Goal: Task Accomplishment & Management: Use online tool/utility

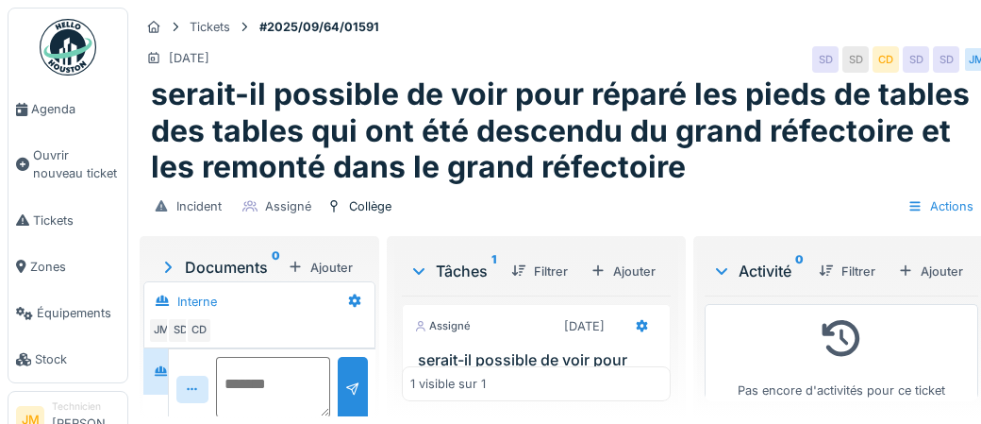
scroll to position [72, 0]
click at [943, 271] on div "Ajouter" at bounding box center [931, 270] width 80 height 25
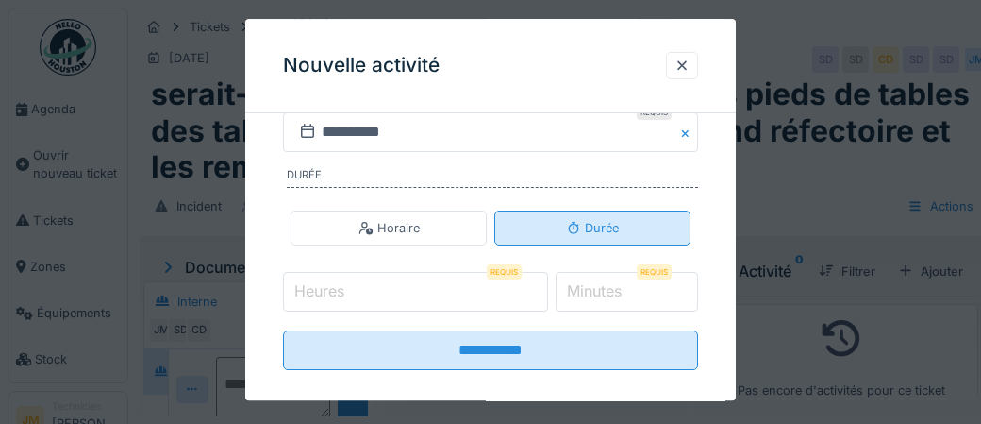
scroll to position [396, 0]
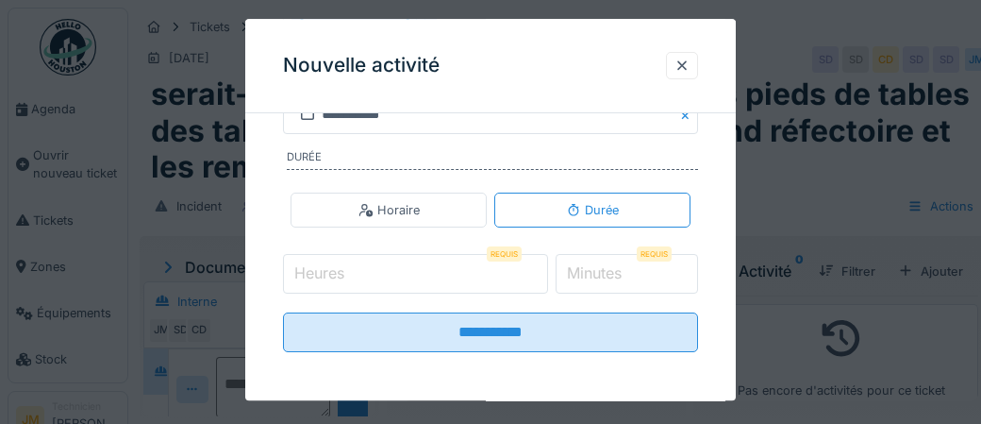
click at [398, 282] on input "Heures" at bounding box center [415, 274] width 265 height 40
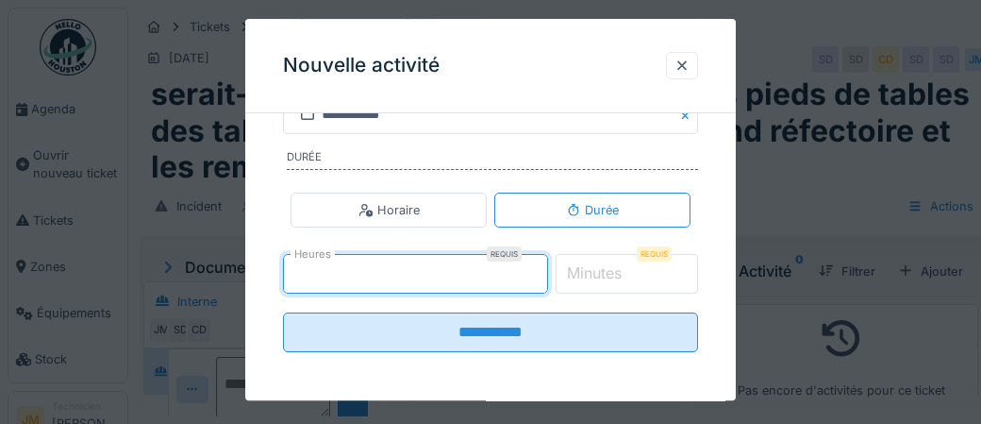
type input "*"
click at [608, 269] on label "Minutes" at bounding box center [594, 273] width 62 height 23
click at [608, 269] on input "*" at bounding box center [627, 274] width 143 height 40
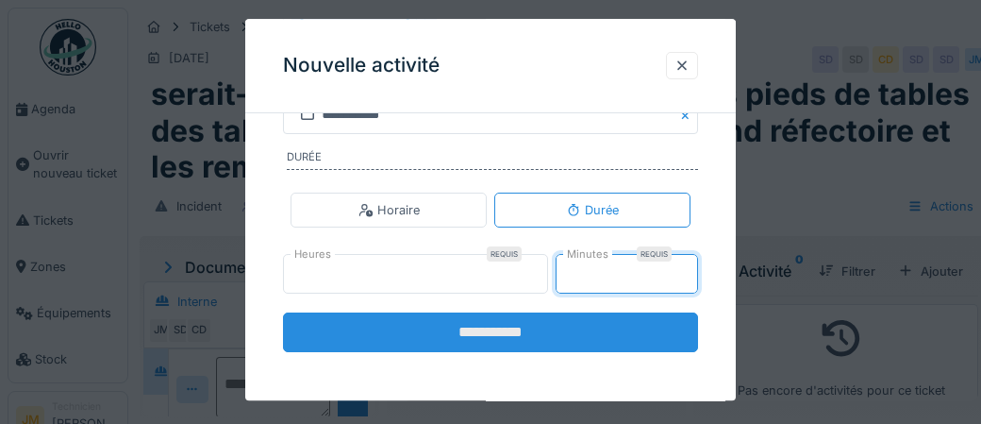
type input "**"
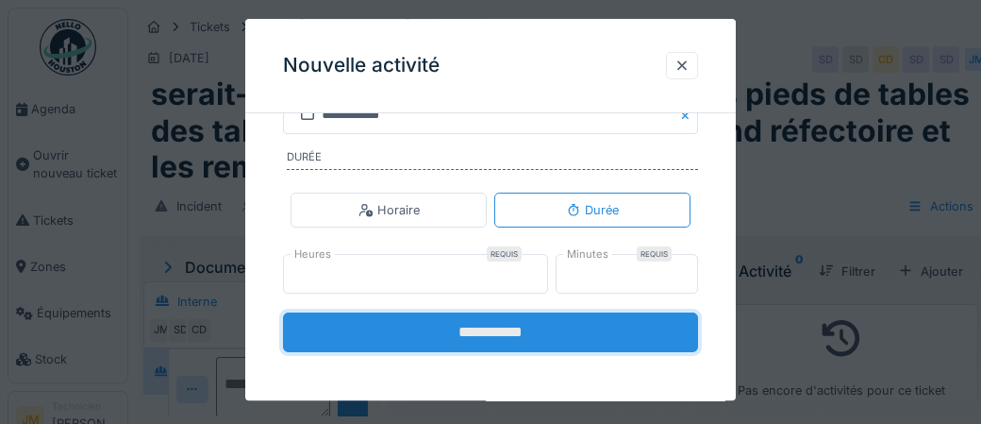
click at [488, 334] on input "**********" at bounding box center [490, 332] width 415 height 40
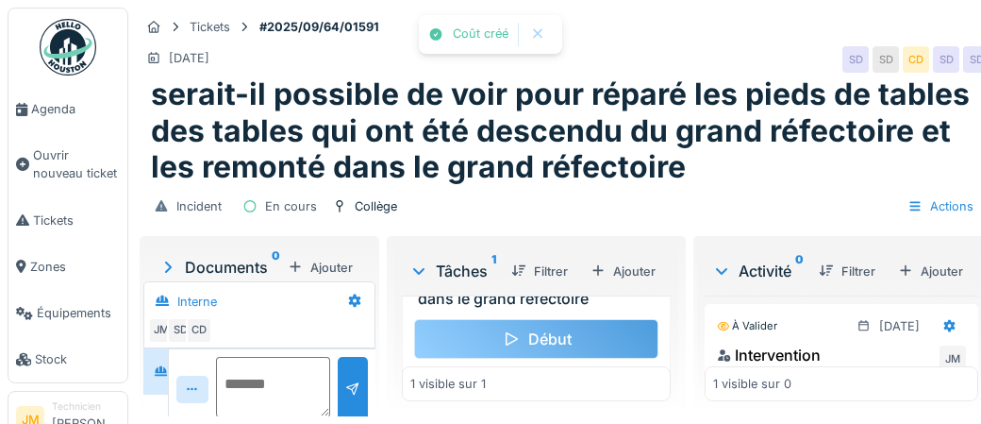
scroll to position [177, 0]
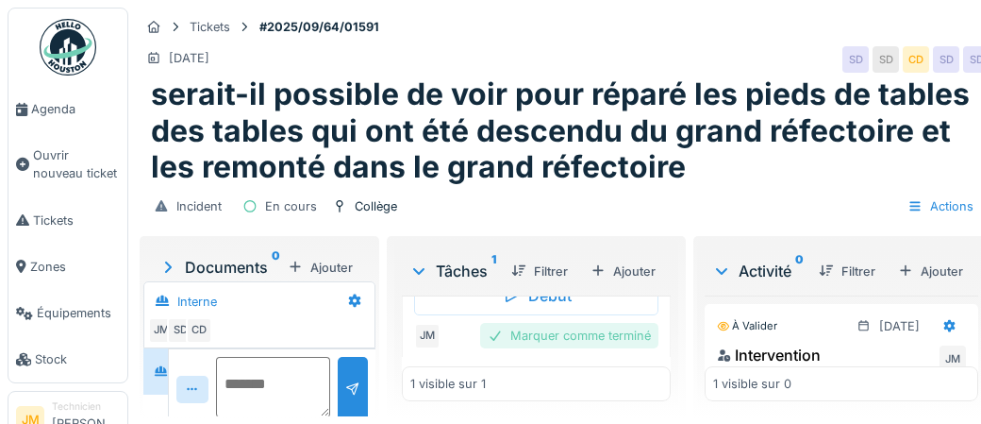
click at [534, 336] on div "Marquer comme terminé" at bounding box center [569, 335] width 178 height 25
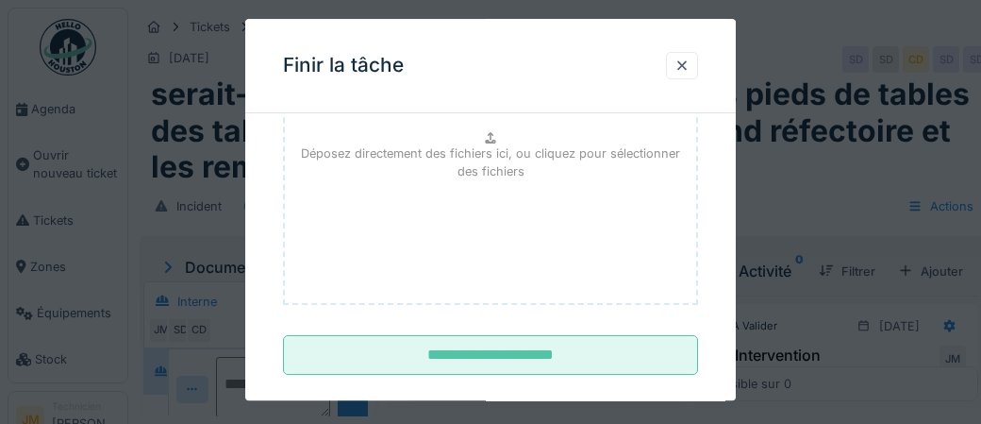
scroll to position [308, 0]
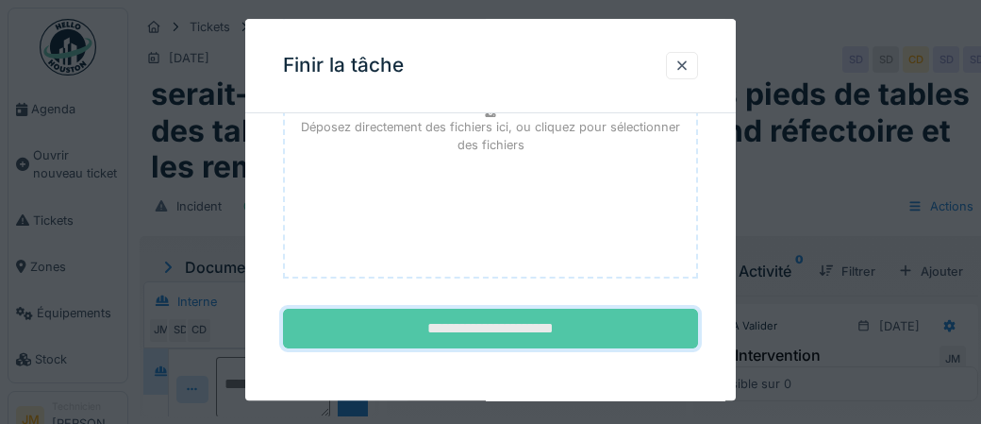
click at [506, 331] on input "**********" at bounding box center [490, 329] width 415 height 40
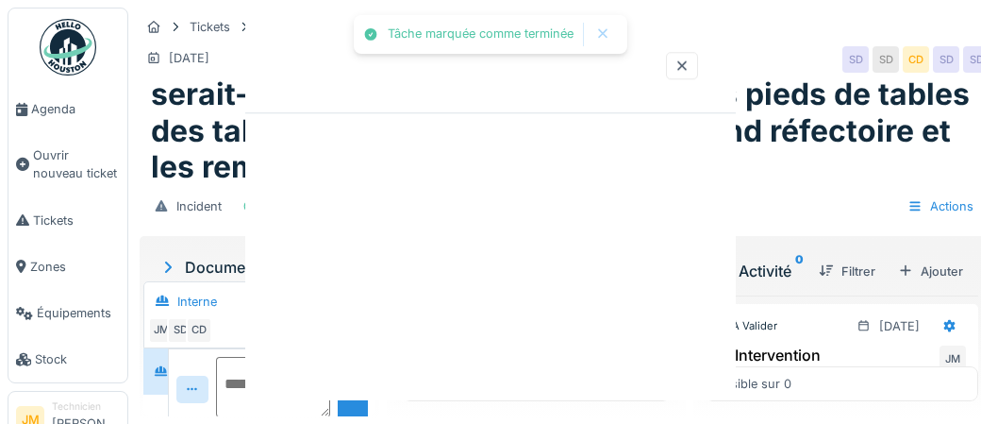
scroll to position [127, 0]
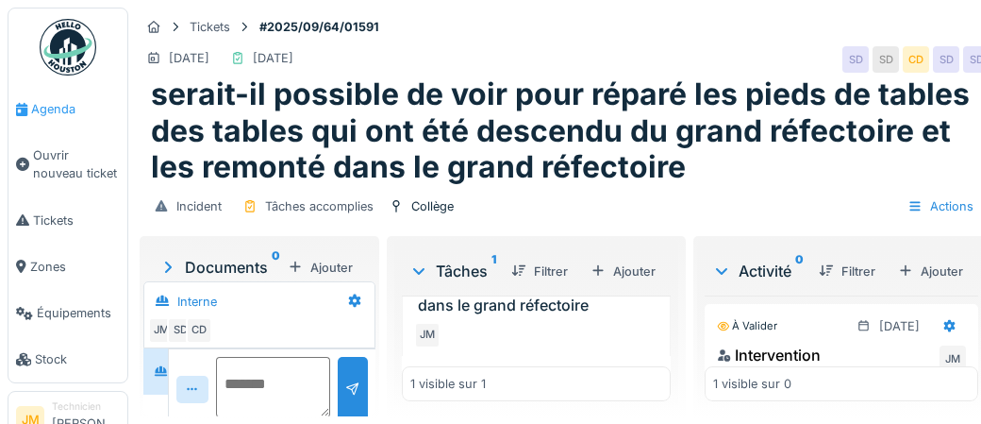
click at [57, 103] on span "Agenda" at bounding box center [75, 109] width 89 height 18
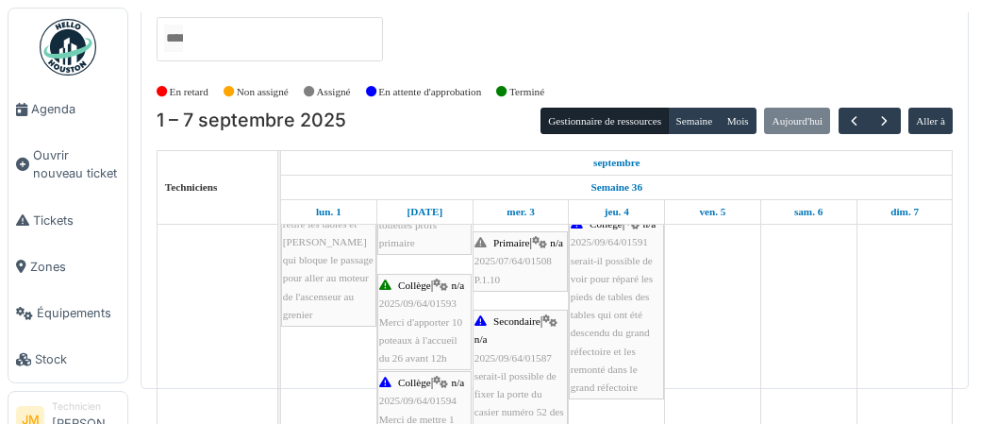
scroll to position [320, 0]
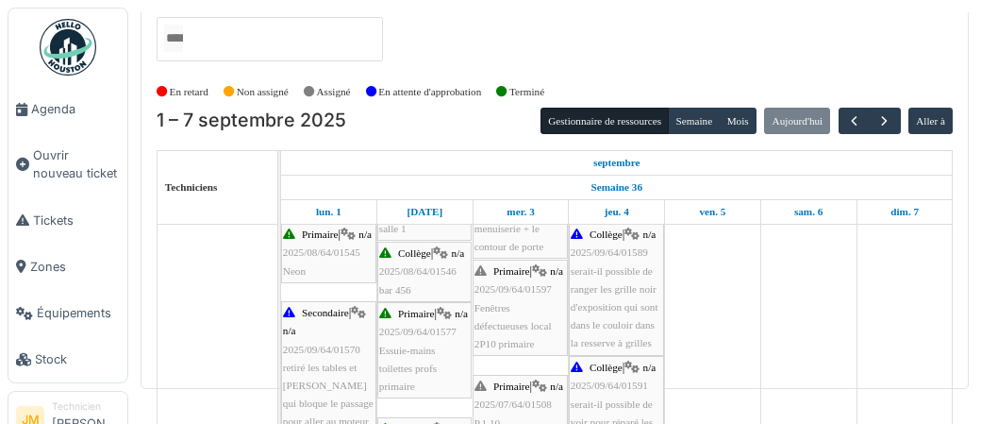
click at [500, 321] on span "Fenêtres défectueuses local 2P10 primaire" at bounding box center [513, 325] width 77 height 47
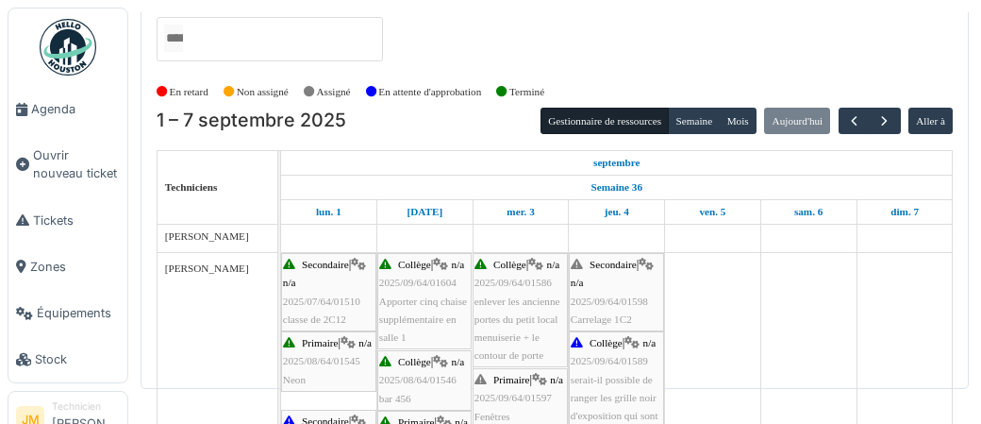
click at [603, 295] on span "2025/09/64/01598" at bounding box center [609, 300] width 77 height 11
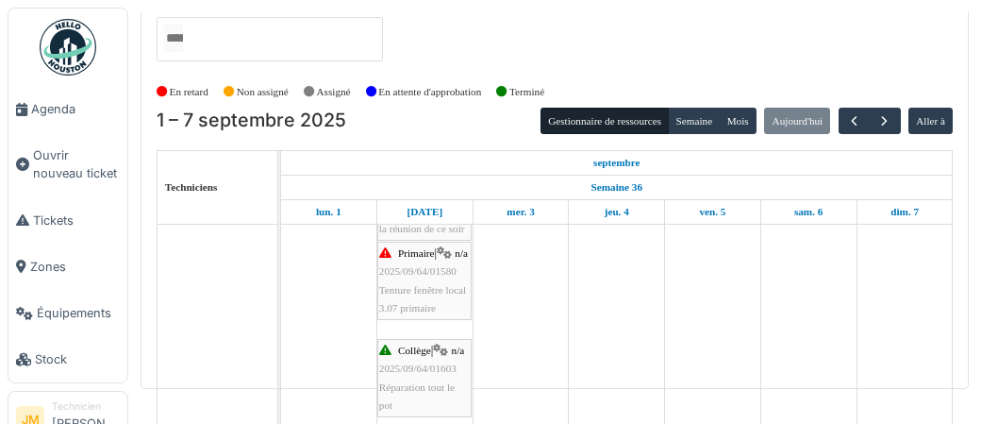
click at [407, 297] on div "Primaire | n/a 2025/09/64/01580 Tenture fenêtre local 3.07 primaire" at bounding box center [424, 280] width 91 height 73
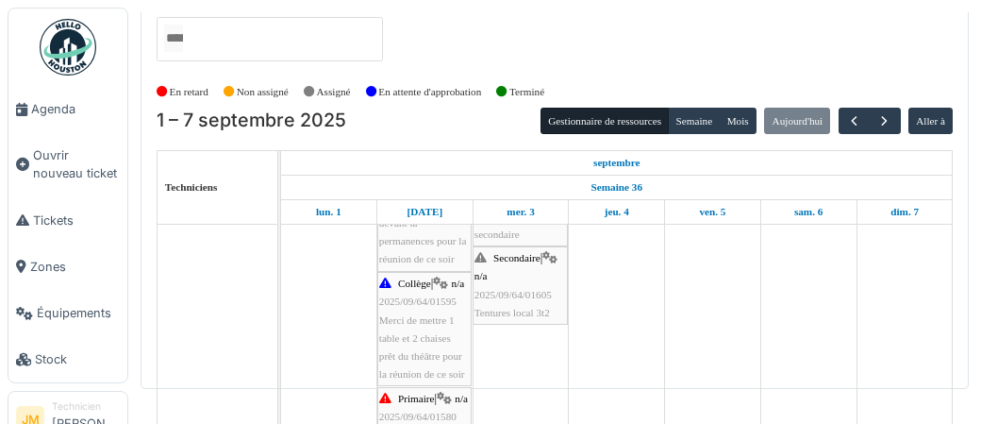
scroll to position [541, 0]
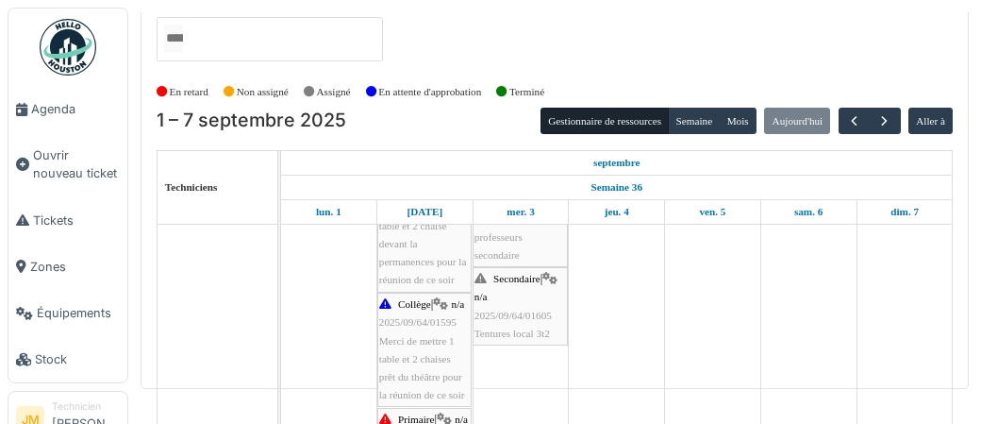
click at [524, 315] on span "2025/09/64/01605" at bounding box center [513, 314] width 77 height 11
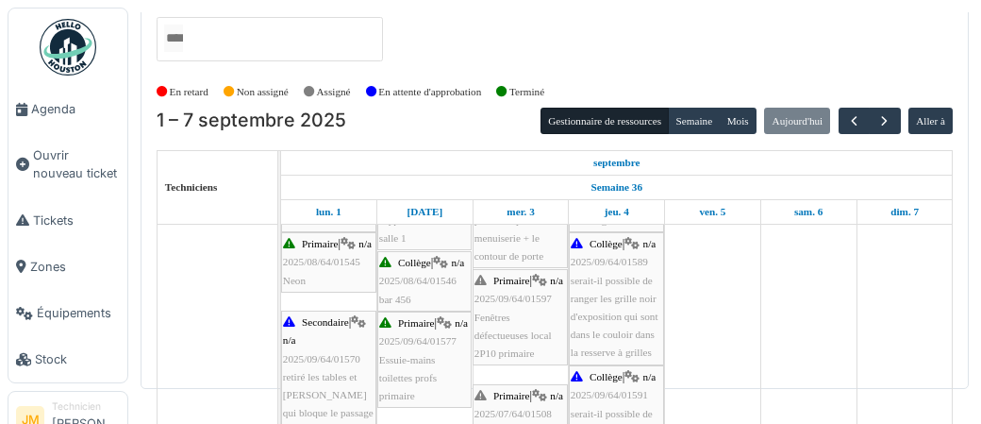
click at [518, 325] on div "Primaire | n/a 2025/09/64/01597 Fenêtres défectueuses local 2P10 primaire" at bounding box center [521, 317] width 92 height 91
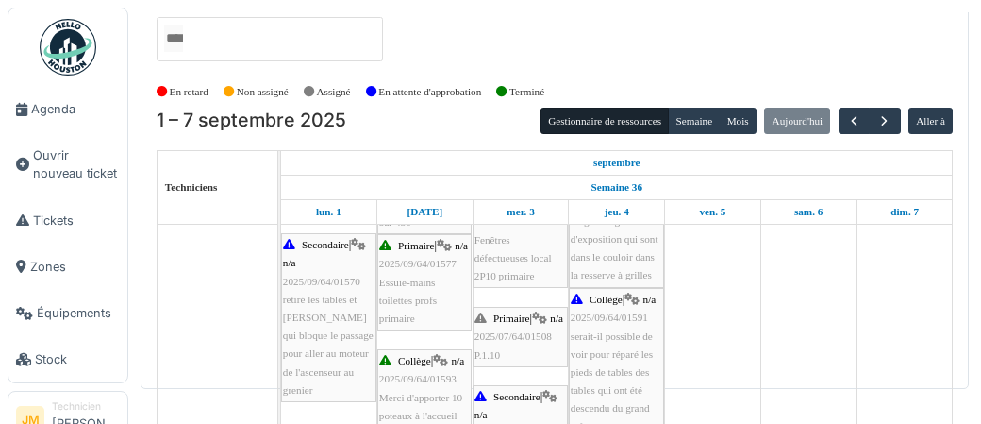
click at [514, 344] on div "Primaire | n/a 2025/07/64/01508 P.1.10" at bounding box center [521, 336] width 92 height 55
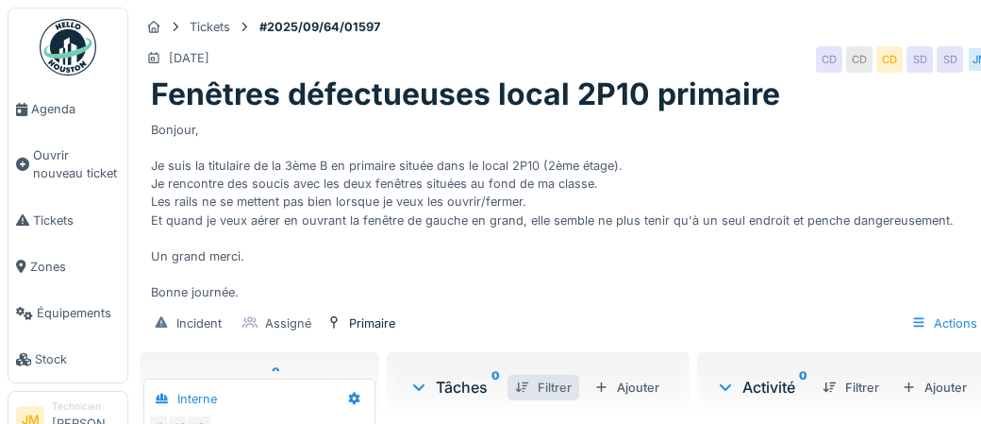
scroll to position [72, 0]
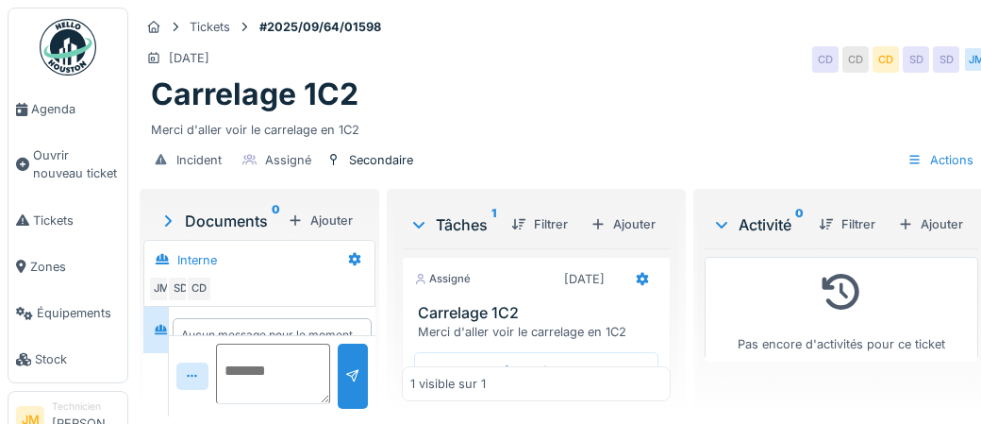
scroll to position [44, 0]
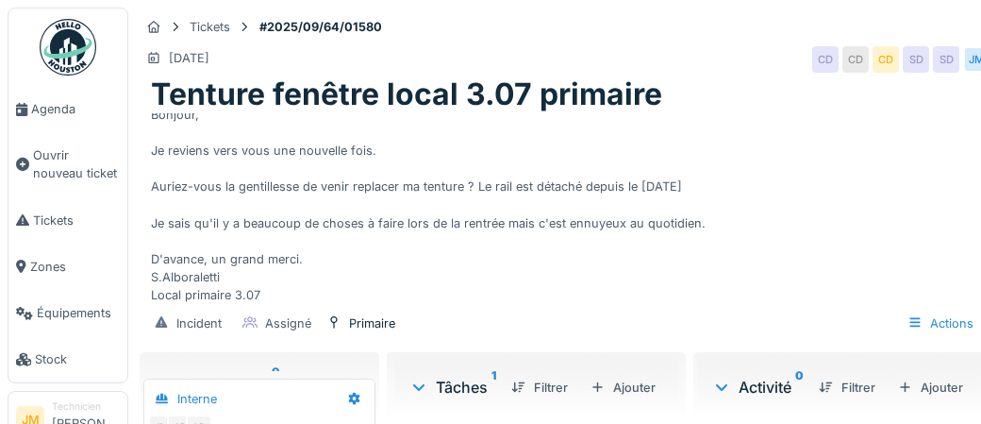
scroll to position [18, 0]
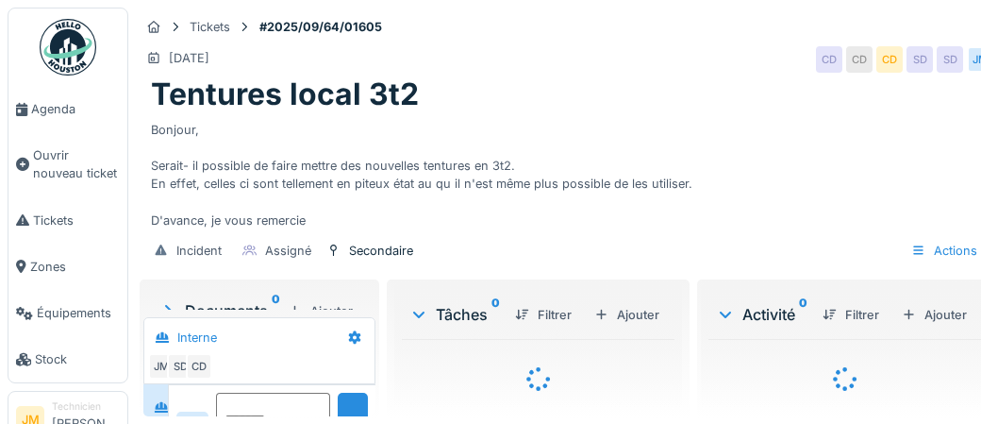
scroll to position [72, 0]
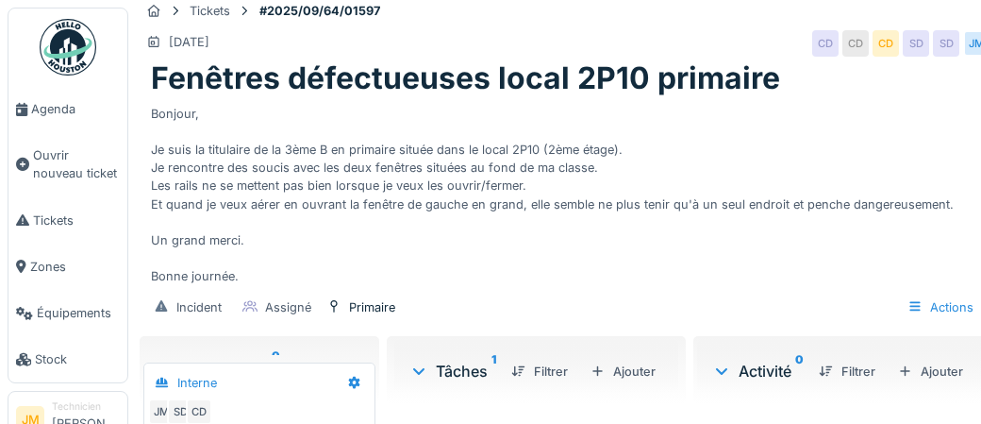
scroll to position [20, 0]
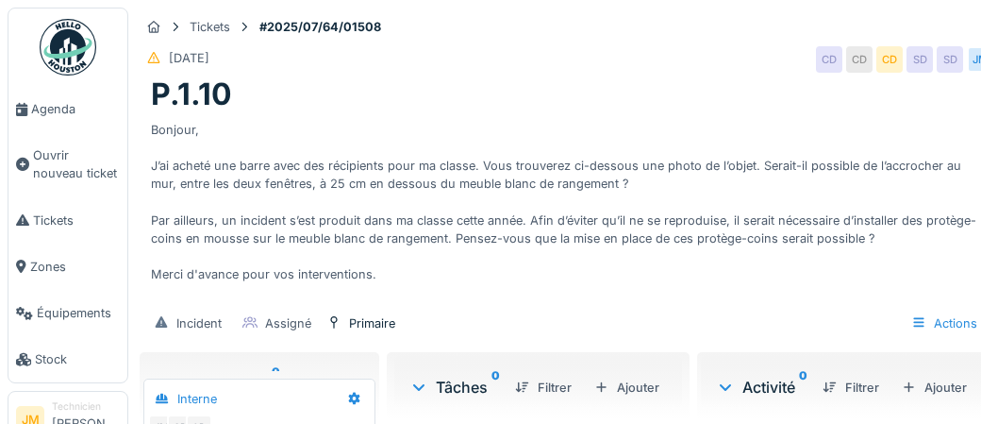
scroll to position [72, 0]
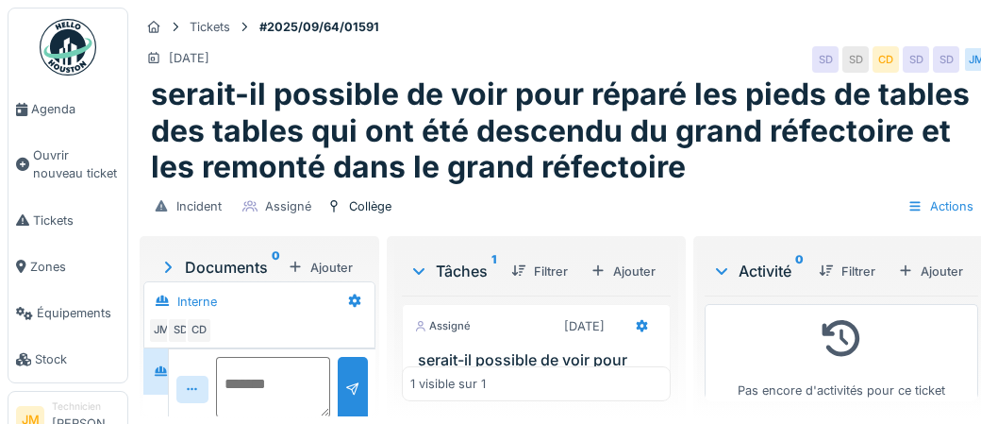
scroll to position [72, 0]
click at [51, 105] on span "Agenda" at bounding box center [75, 109] width 89 height 18
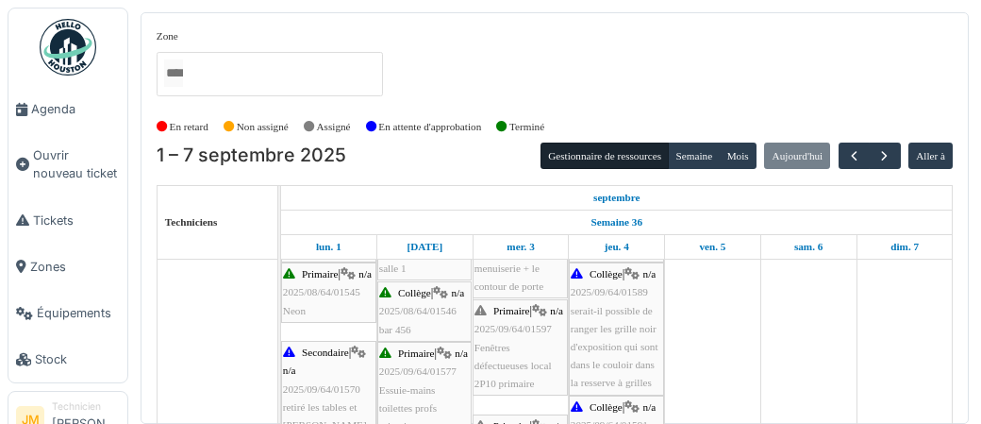
scroll to position [180, 0]
